Goal: Task Accomplishment & Management: Manage account settings

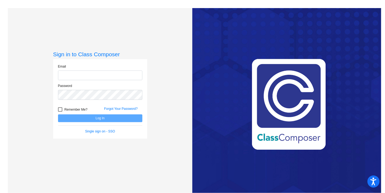
type input "[PERSON_NAME][EMAIL_ADDRESS][PERSON_NAME][DOMAIN_NAME]"
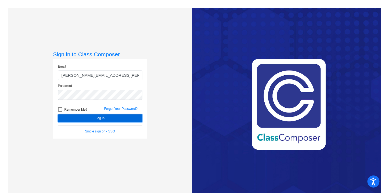
click at [79, 119] on button "Log In" at bounding box center [100, 118] width 84 height 8
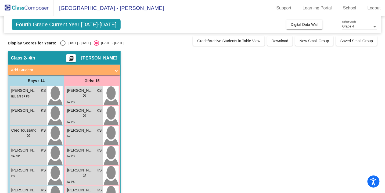
click at [63, 43] on div "Select an option" at bounding box center [62, 42] width 5 height 5
click at [63, 46] on input "[DATE] - [DATE]" at bounding box center [63, 46] width 0 height 0
radio input "true"
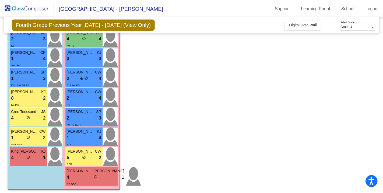
scroll to position [200, 0]
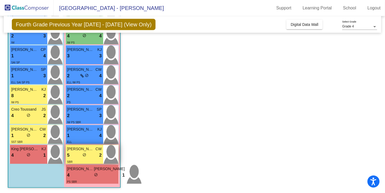
click at [84, 161] on div "SBR" at bounding box center [84, 162] width 35 height 6
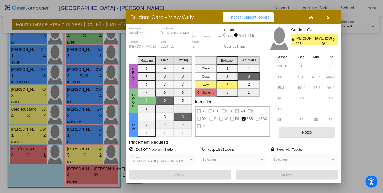
click at [313, 133] on button "Notes" at bounding box center [306, 132] width 55 height 10
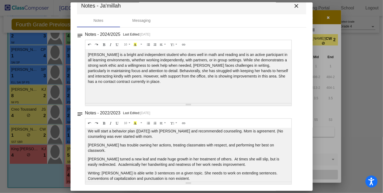
scroll to position [0, 0]
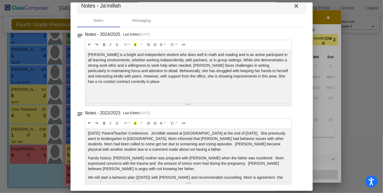
click at [147, 30] on div "notes Notes - 2024/2025 Last Edited: [DATE] 10 8 9 10 11 12 14 18 24 36 Backgro…" at bounding box center [191, 105] width 229 height 157
click at [145, 20] on div "Messaging" at bounding box center [141, 21] width 18 height 6
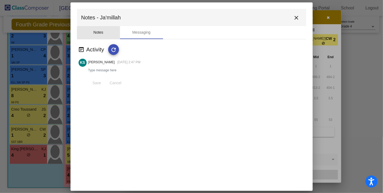
click at [98, 27] on div "Notes" at bounding box center [98, 32] width 43 height 13
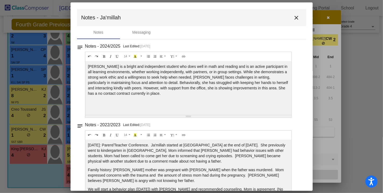
click at [296, 20] on mat-icon "close" at bounding box center [296, 18] width 6 height 6
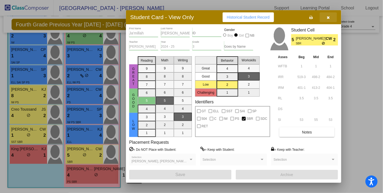
click at [329, 17] on icon "button" at bounding box center [328, 18] width 3 height 4
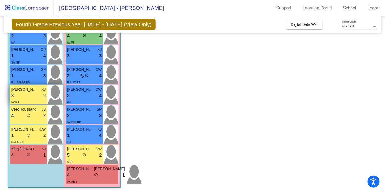
click at [29, 101] on div "IW PS" at bounding box center [28, 102] width 35 height 6
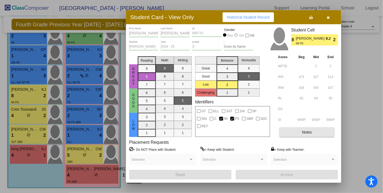
click at [311, 133] on span "Notes" at bounding box center [307, 132] width 10 height 4
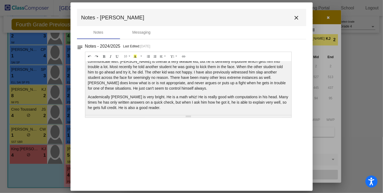
scroll to position [12, 0]
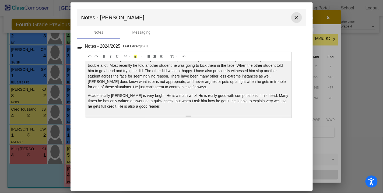
click at [297, 20] on mat-icon "close" at bounding box center [296, 18] width 6 height 6
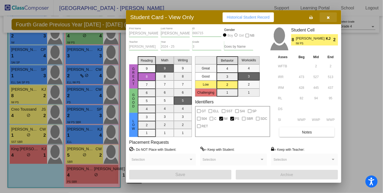
click at [328, 15] on span "button" at bounding box center [328, 17] width 3 height 4
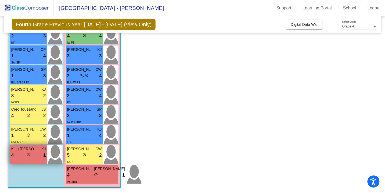
click at [27, 149] on span "King [PERSON_NAME]" at bounding box center [24, 149] width 27 height 6
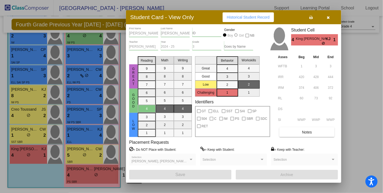
click at [310, 130] on span "Notes" at bounding box center [307, 132] width 10 height 4
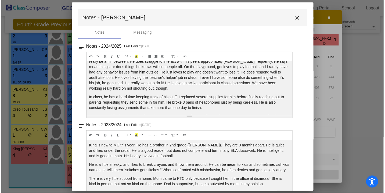
scroll to position [42, 0]
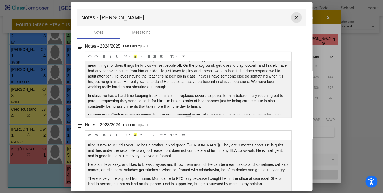
click at [294, 16] on mat-icon "close" at bounding box center [296, 18] width 6 height 6
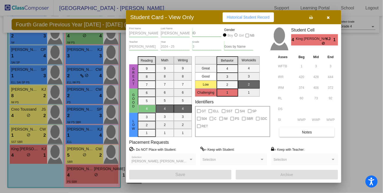
click at [327, 16] on icon "button" at bounding box center [328, 18] width 3 height 4
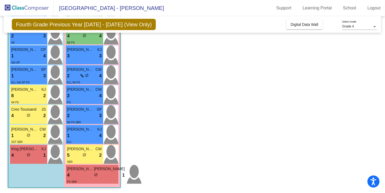
click at [215, 126] on app-classroom "Class 2 - 4th picture_as_pdf [PERSON_NAME] Add Student First Name Last Name Stu…" at bounding box center [193, 22] width 370 height 342
